Goal: Check status: Check status

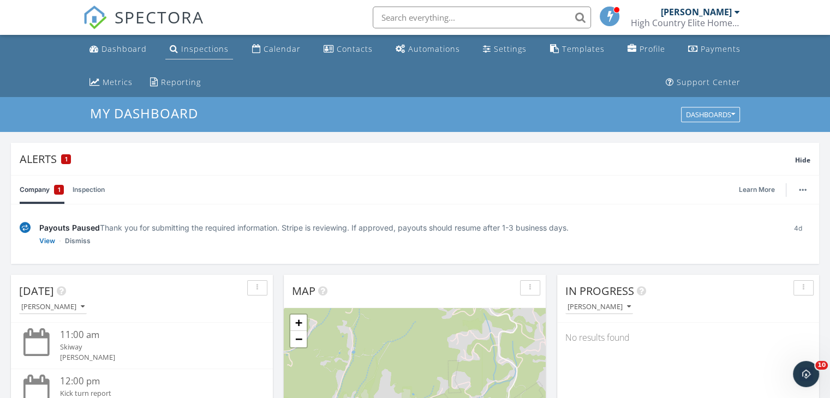
click at [210, 51] on div "Inspections" at bounding box center [204, 49] width 47 height 10
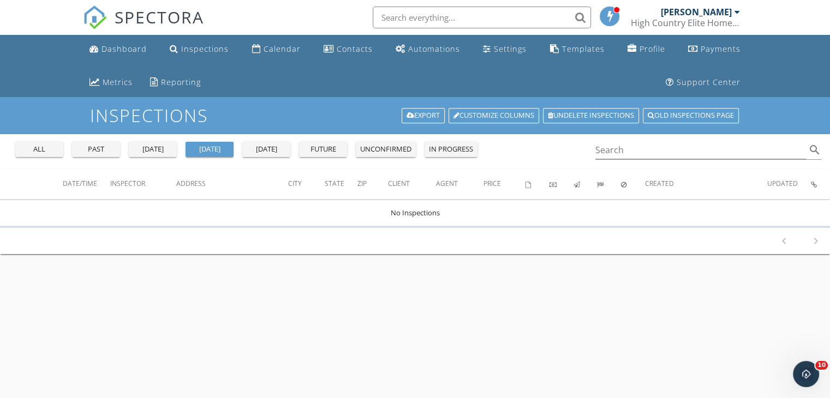
click at [52, 146] on div "all" at bounding box center [39, 149] width 39 height 11
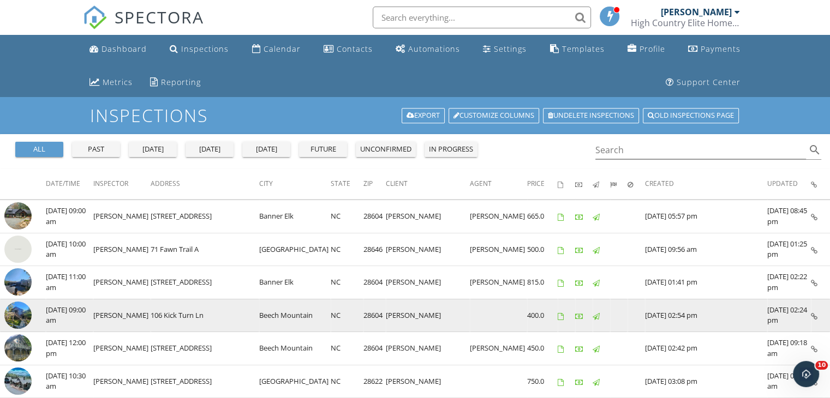
click at [75, 314] on td "09/11/2025 09:00 am" at bounding box center [69, 315] width 47 height 33
click at [23, 305] on img at bounding box center [17, 315] width 27 height 27
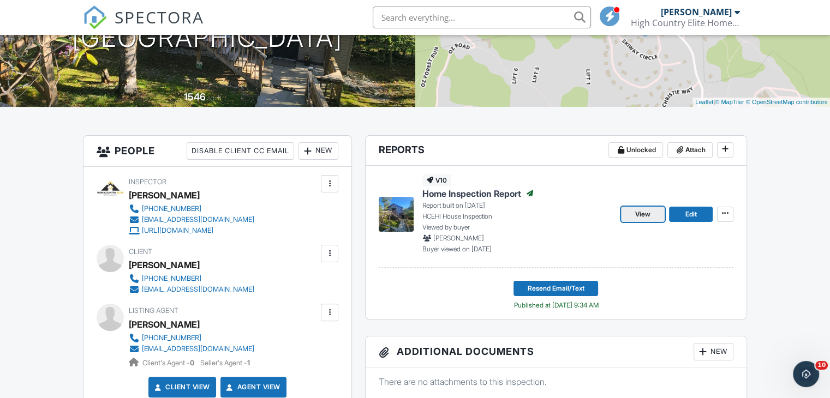
click at [646, 216] on span "View" at bounding box center [642, 214] width 15 height 11
